Goal: Task Accomplishment & Management: Complete application form

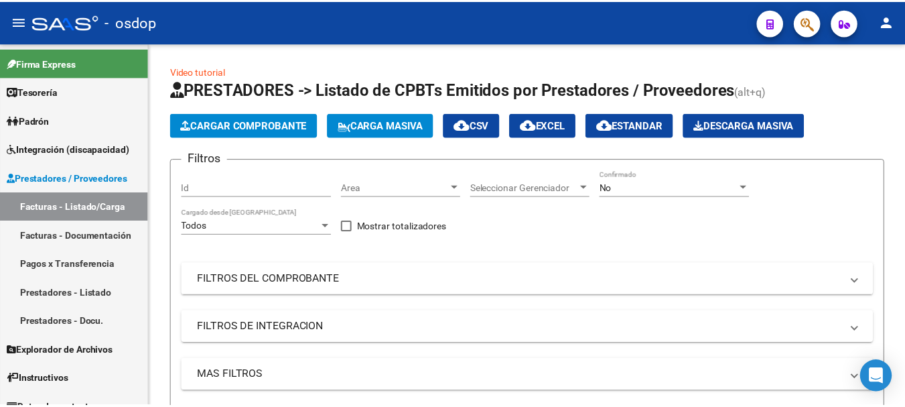
scroll to position [3, 0]
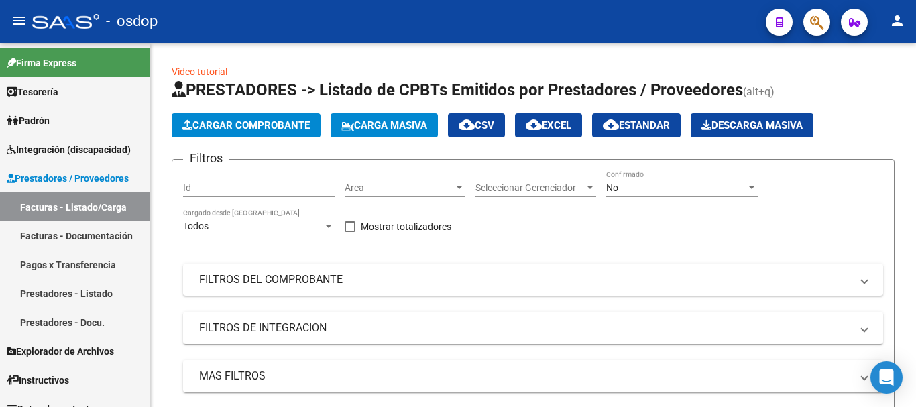
click at [897, 25] on mat-icon "person" at bounding box center [897, 21] width 16 height 16
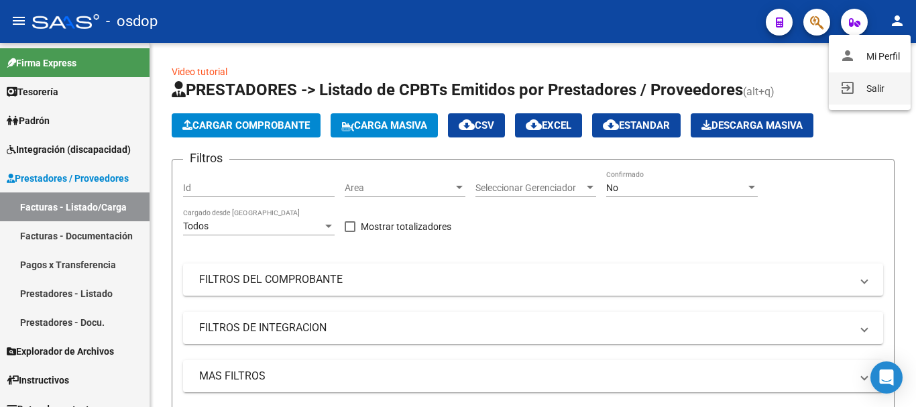
click at [876, 86] on button "exit_to_app Salir" at bounding box center [869, 88] width 82 height 32
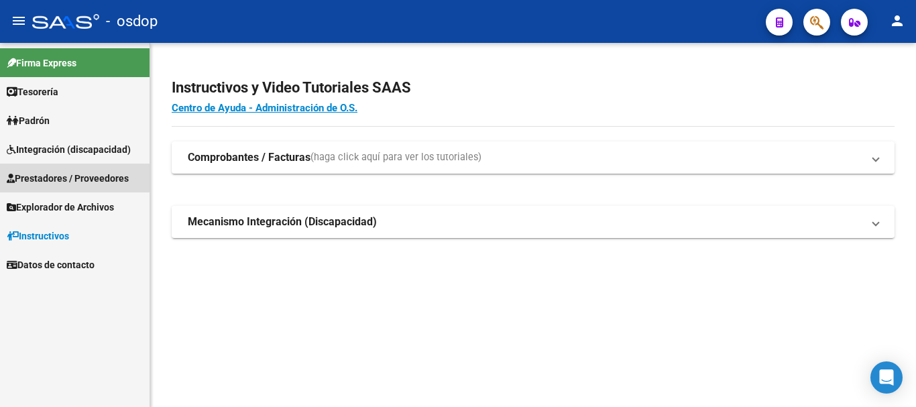
click at [72, 178] on span "Prestadores / Proveedores" at bounding box center [68, 178] width 122 height 15
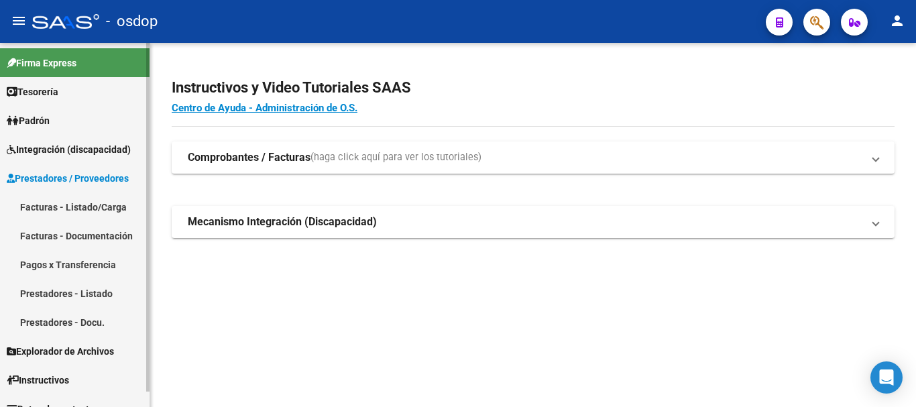
click at [74, 206] on link "Facturas - Listado/Carga" at bounding box center [74, 206] width 149 height 29
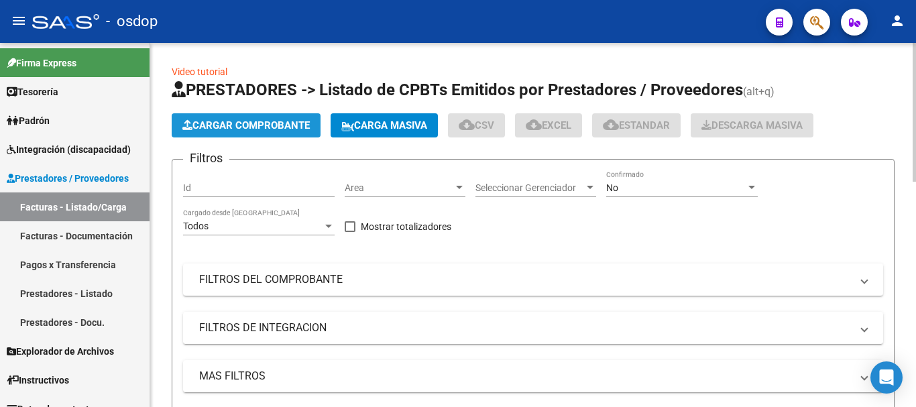
click at [261, 127] on span "Cargar Comprobante" at bounding box center [245, 125] width 127 height 12
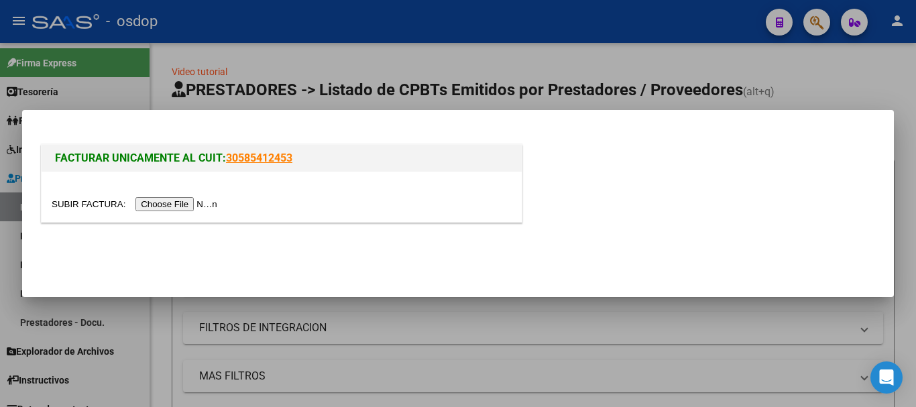
click at [175, 204] on input "file" at bounding box center [137, 204] width 170 height 14
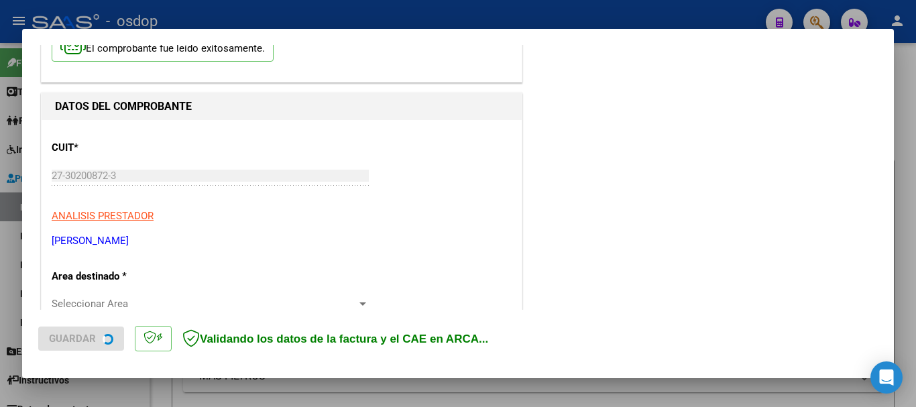
scroll to position [227, 0]
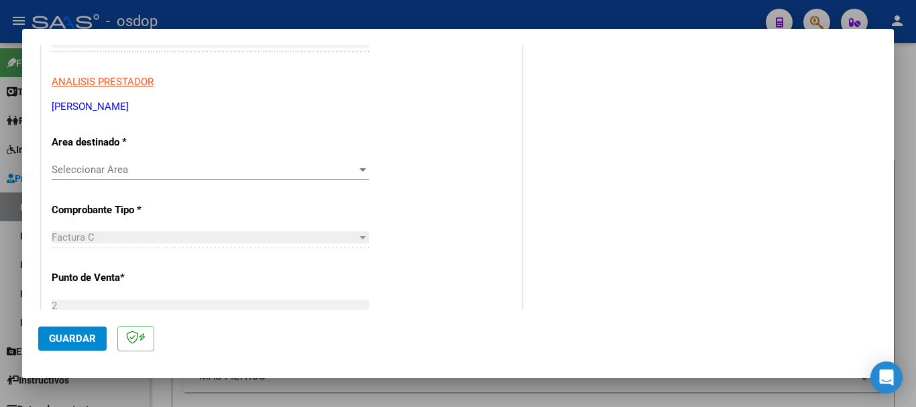
click at [150, 167] on span "Seleccionar Area" at bounding box center [204, 170] width 305 height 12
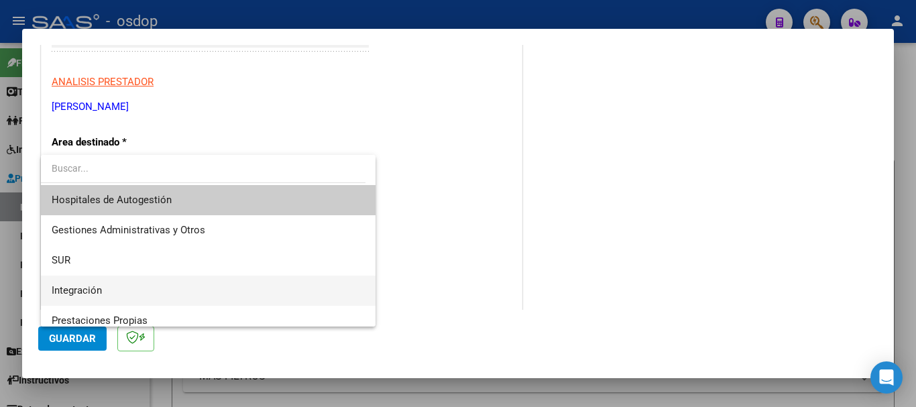
click at [83, 291] on span "Integración" at bounding box center [77, 290] width 50 height 12
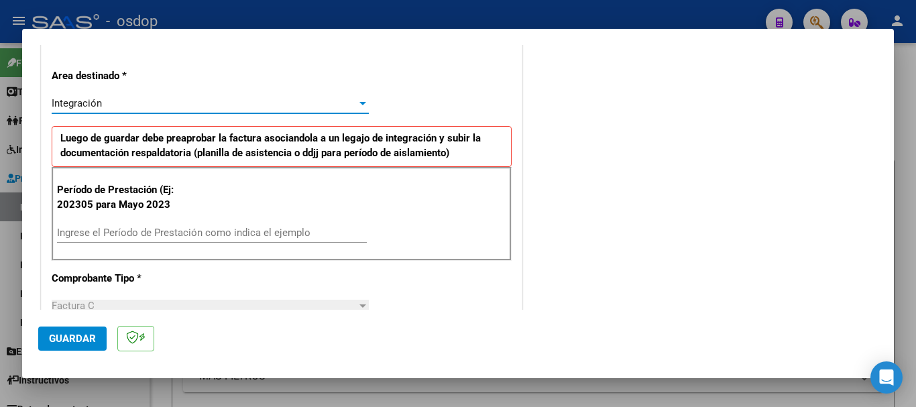
scroll to position [294, 0]
click at [140, 236] on input "Ingrese el Período de Prestación como indica el ejemplo" at bounding box center [212, 232] width 310 height 12
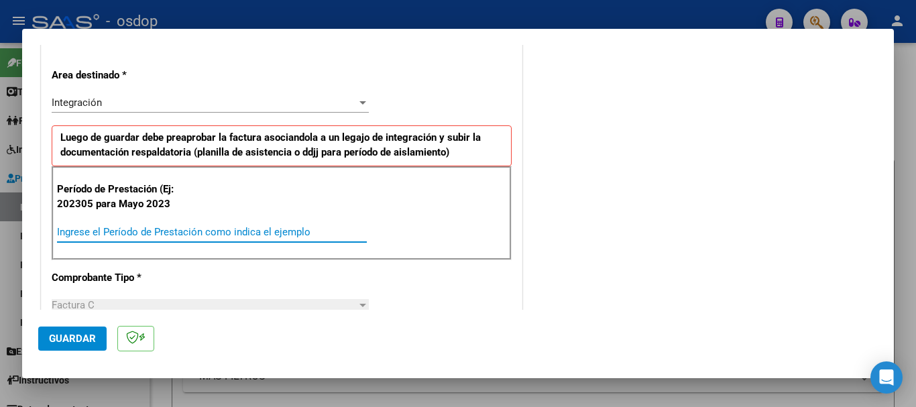
type input "0"
type input "202507"
click at [73, 341] on span "Guardar" at bounding box center [72, 338] width 47 height 12
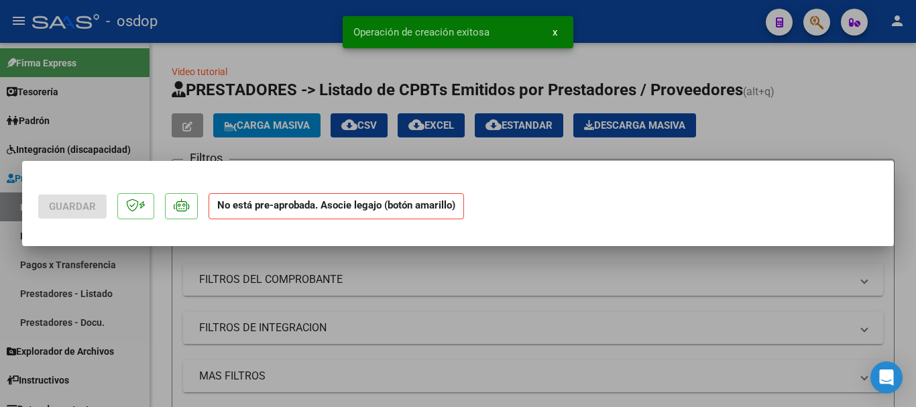
scroll to position [0, 0]
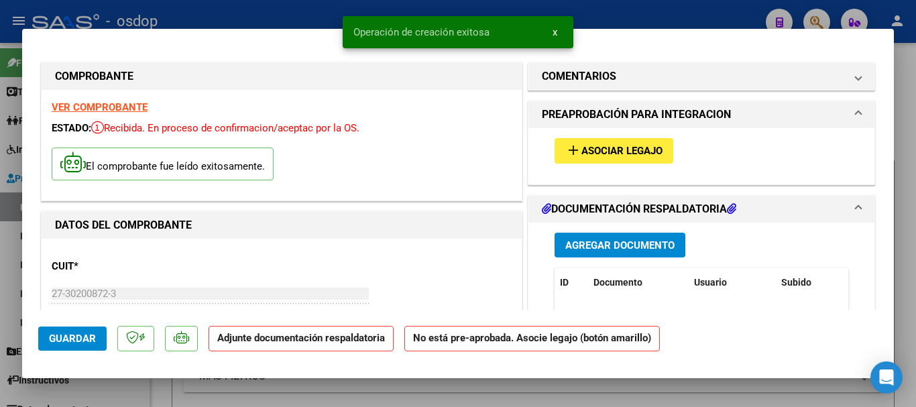
click at [555, 32] on span "x" at bounding box center [554, 32] width 5 height 12
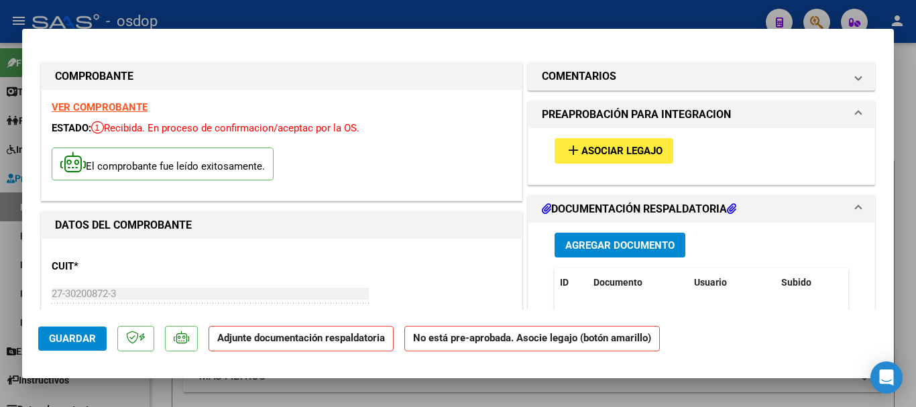
click at [606, 247] on span "Agregar Documento" at bounding box center [619, 245] width 109 height 12
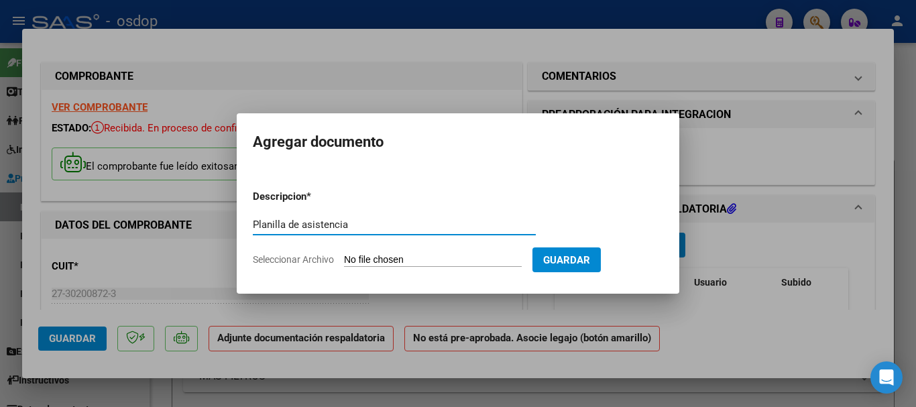
type input "Planilla de asistencia"
click at [393, 258] on input "Seleccionar Archivo" at bounding box center [433, 260] width 178 height 13
type input "C:\fakepath\[PERSON_NAME] 208 - [PERSON_NAME] - [DATE] - ASIS.pdf"
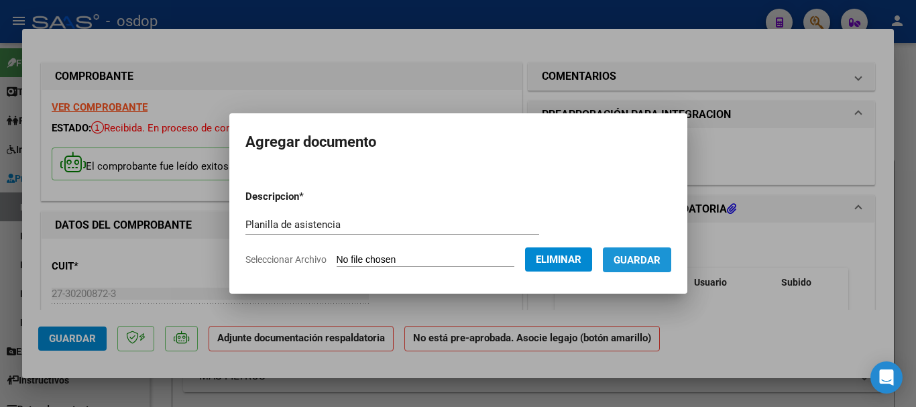
click at [651, 260] on span "Guardar" at bounding box center [636, 260] width 47 height 12
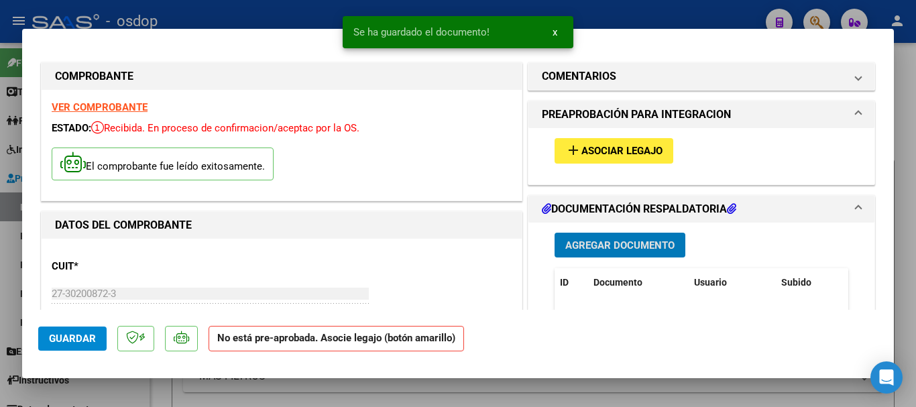
click at [556, 30] on span "x" at bounding box center [554, 32] width 5 height 12
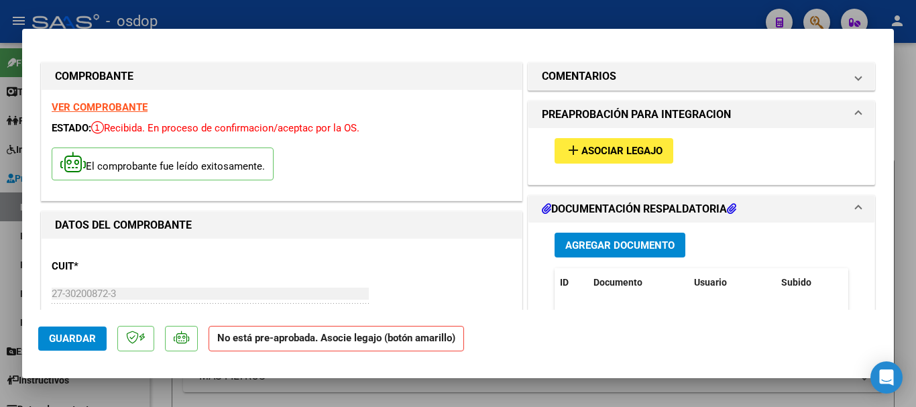
click at [602, 155] on span "Asociar Legajo" at bounding box center [621, 151] width 81 height 12
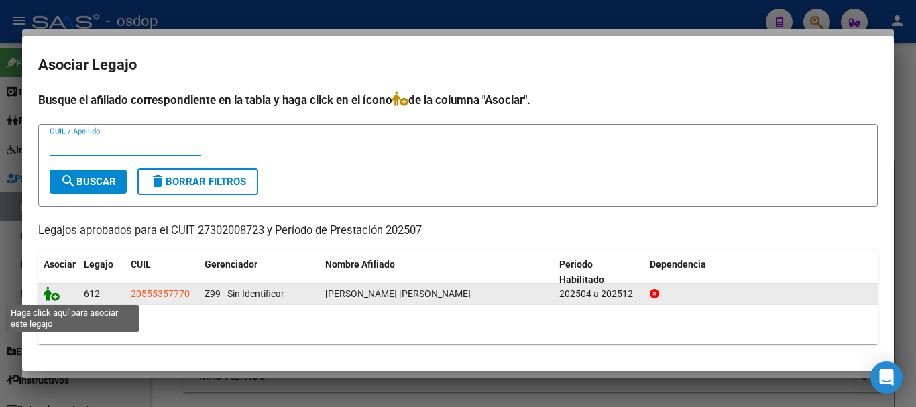
click at [52, 296] on icon at bounding box center [52, 293] width 16 height 15
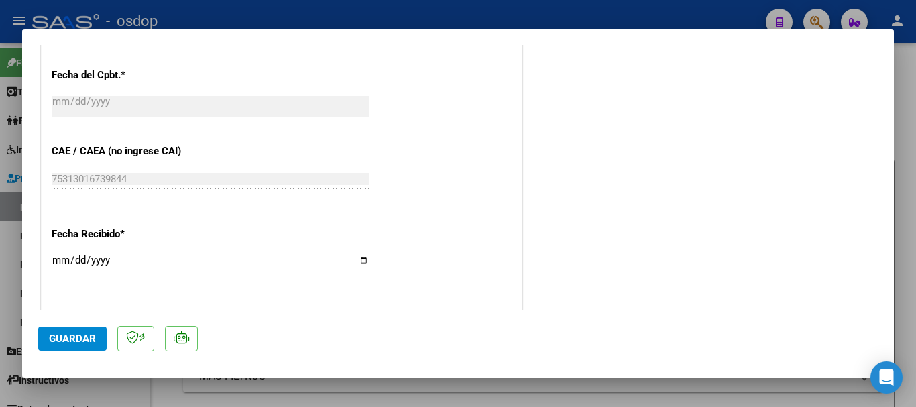
scroll to position [804, 0]
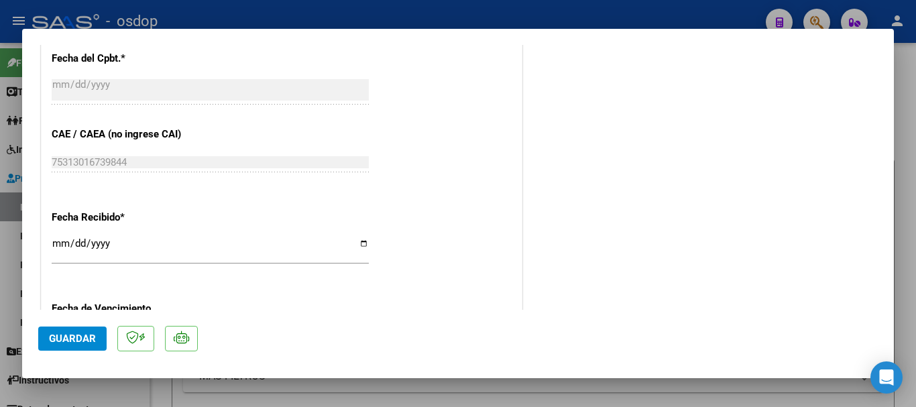
click at [62, 342] on span "Guardar" at bounding box center [72, 338] width 47 height 12
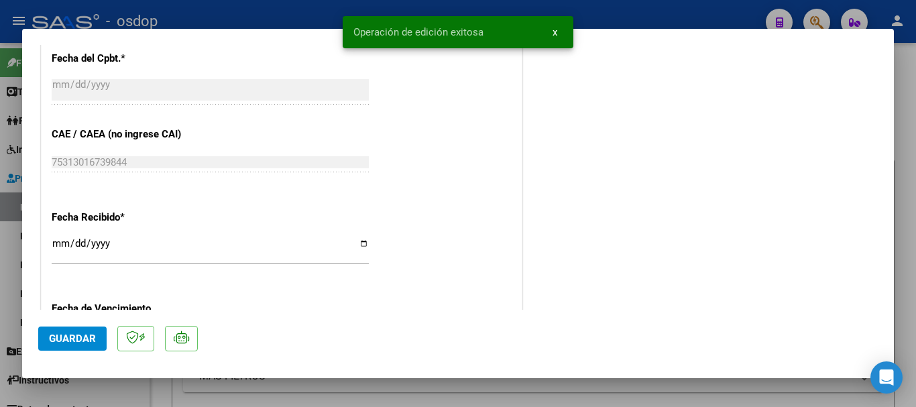
click at [554, 34] on span "x" at bounding box center [554, 32] width 5 height 12
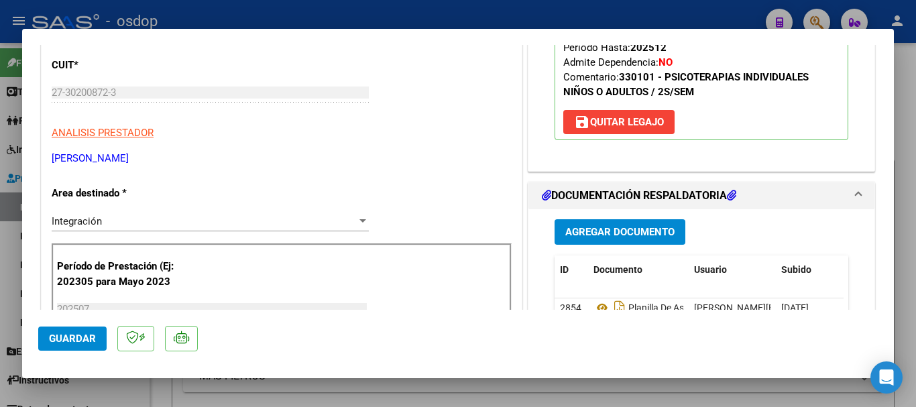
scroll to position [0, 0]
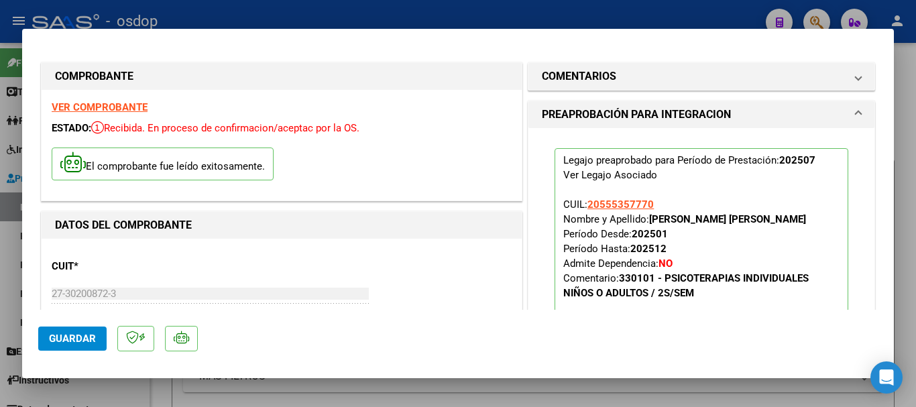
click at [611, 23] on div at bounding box center [458, 203] width 916 height 407
